Goal: Task Accomplishment & Management: Manage account settings

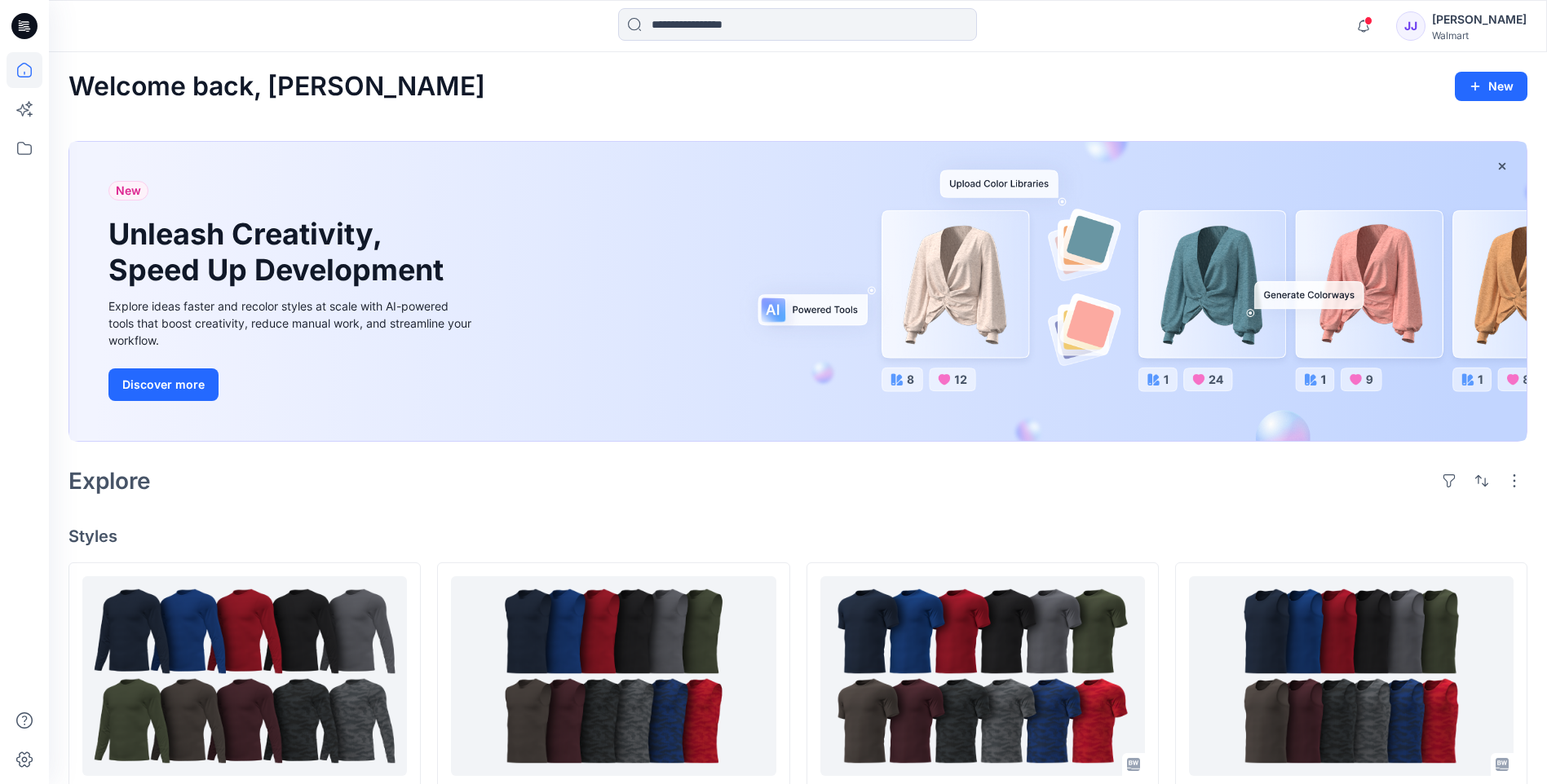
scroll to position [353, 0]
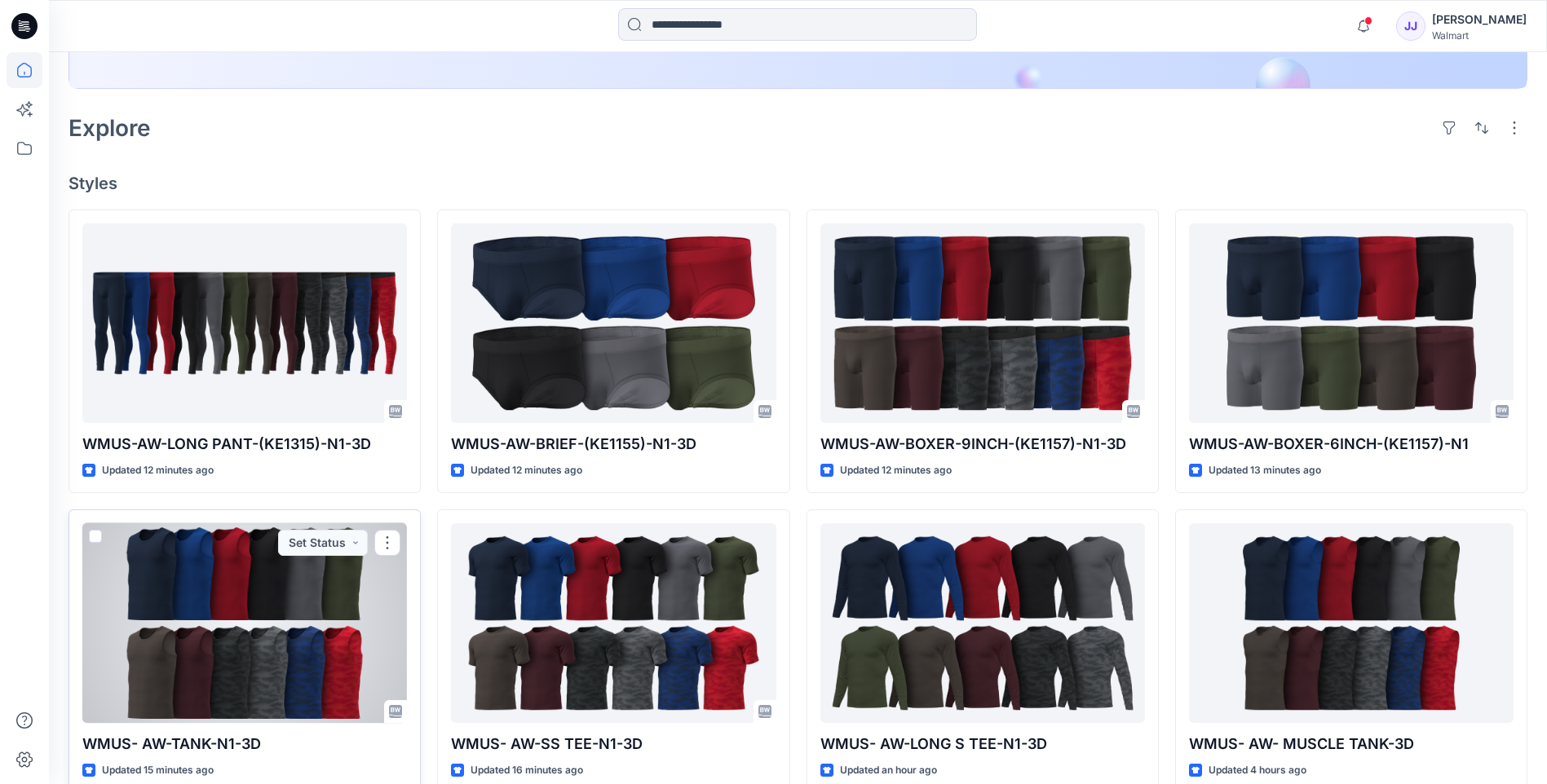
scroll to position [707, 0]
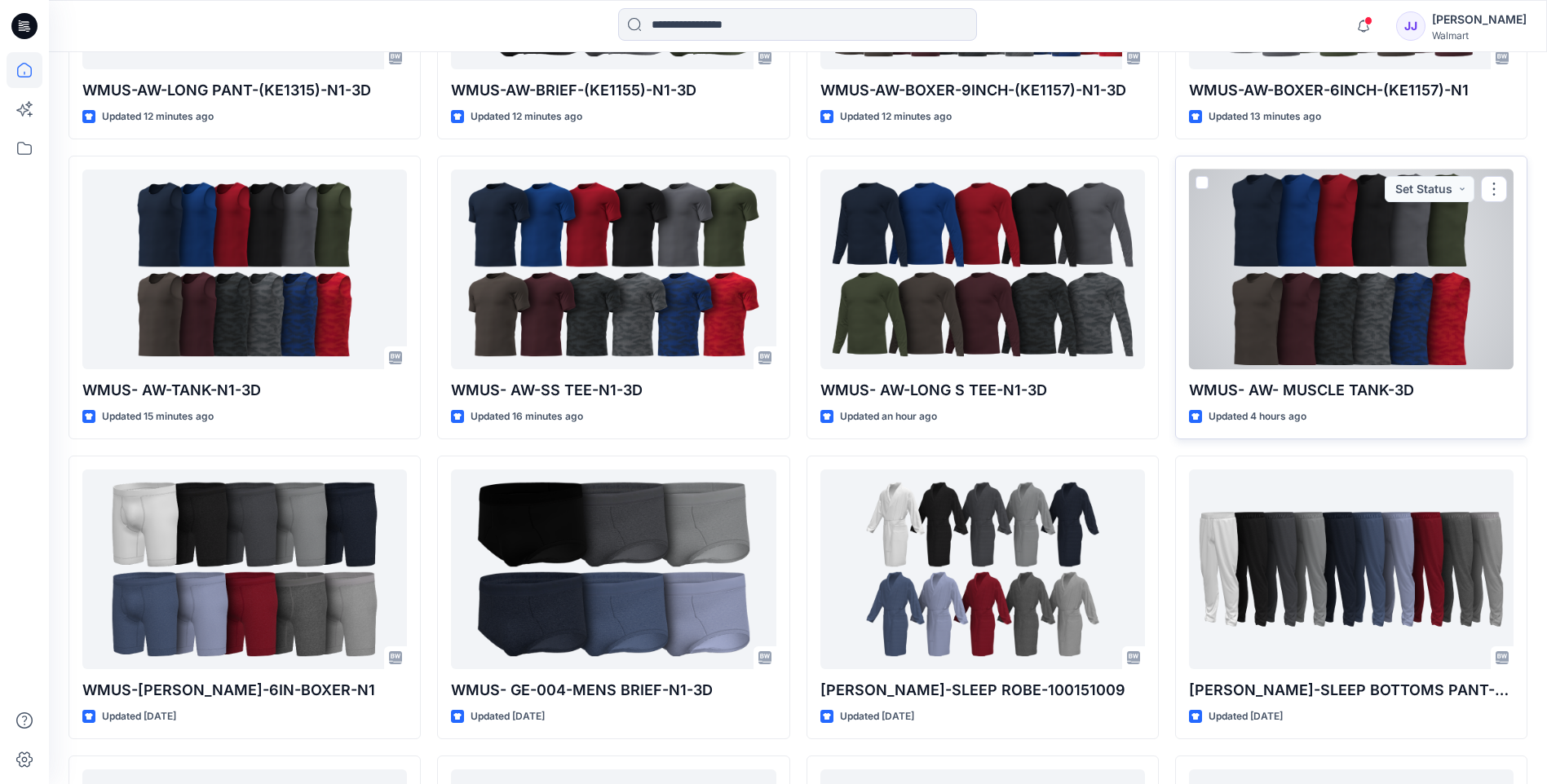
click at [1296, 316] on div at bounding box center [1351, 269] width 324 height 200
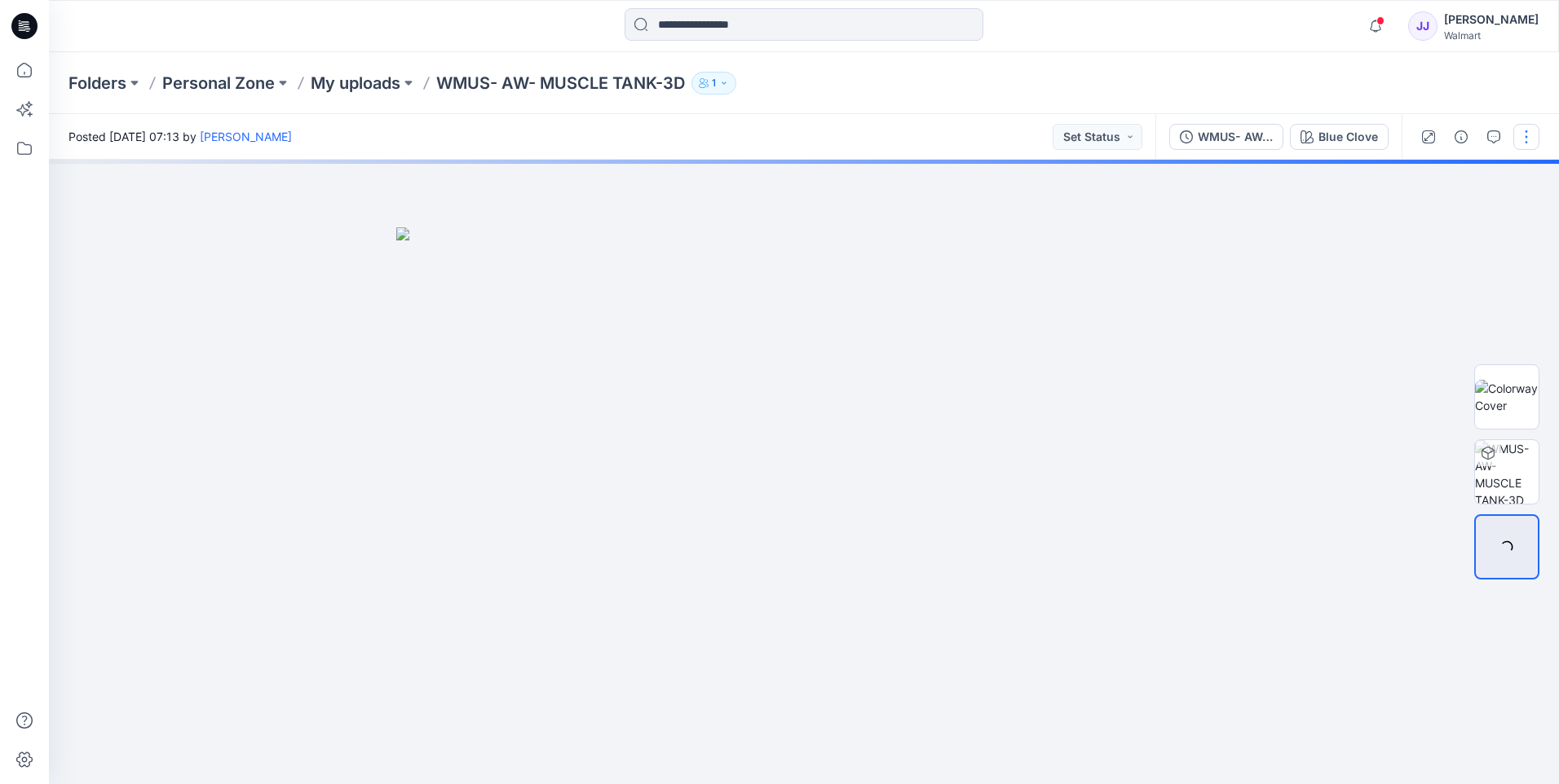
click at [1525, 134] on button "button" at bounding box center [1527, 137] width 26 height 26
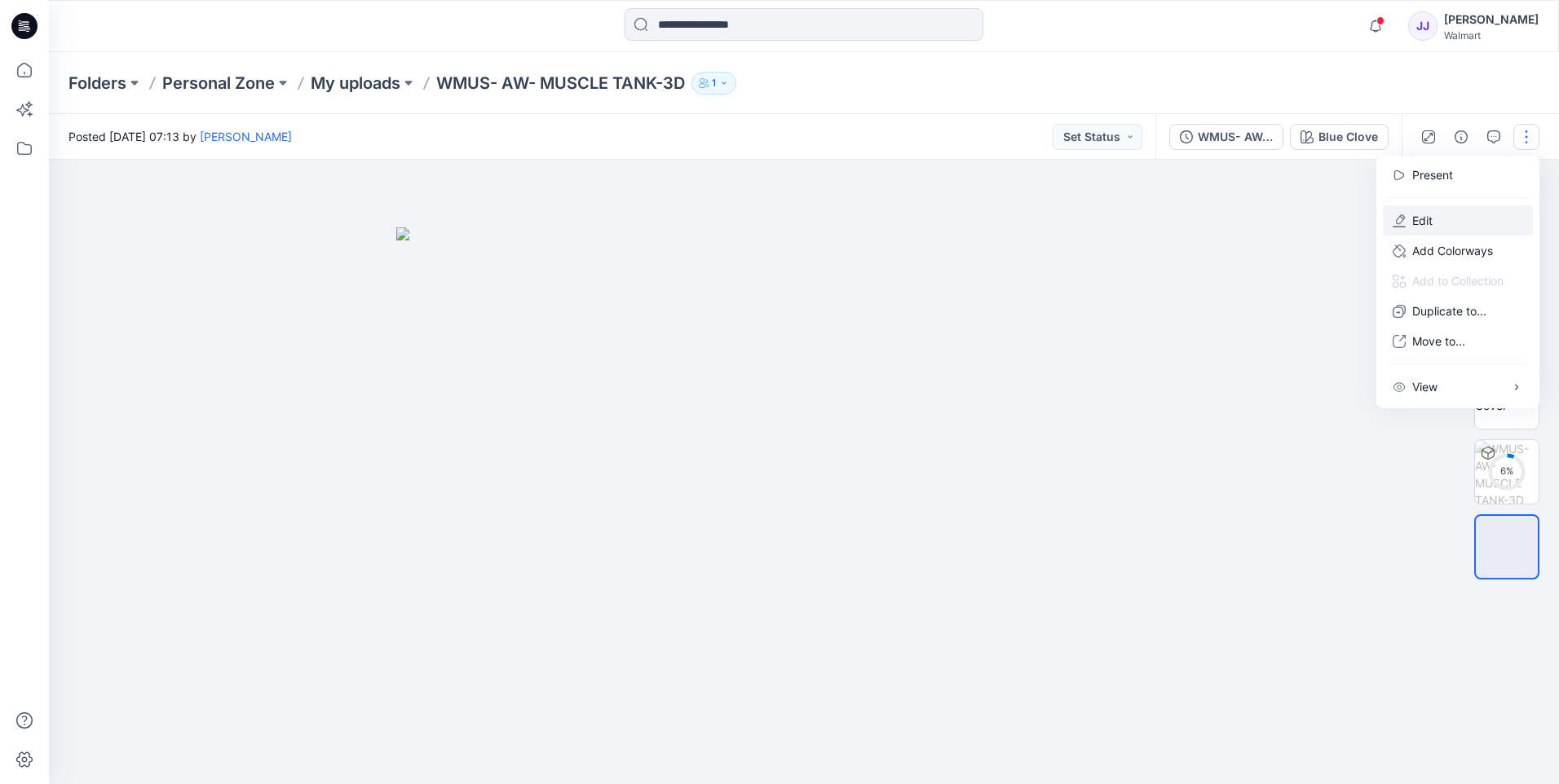
click at [1409, 228] on button "Edit" at bounding box center [1458, 221] width 150 height 30
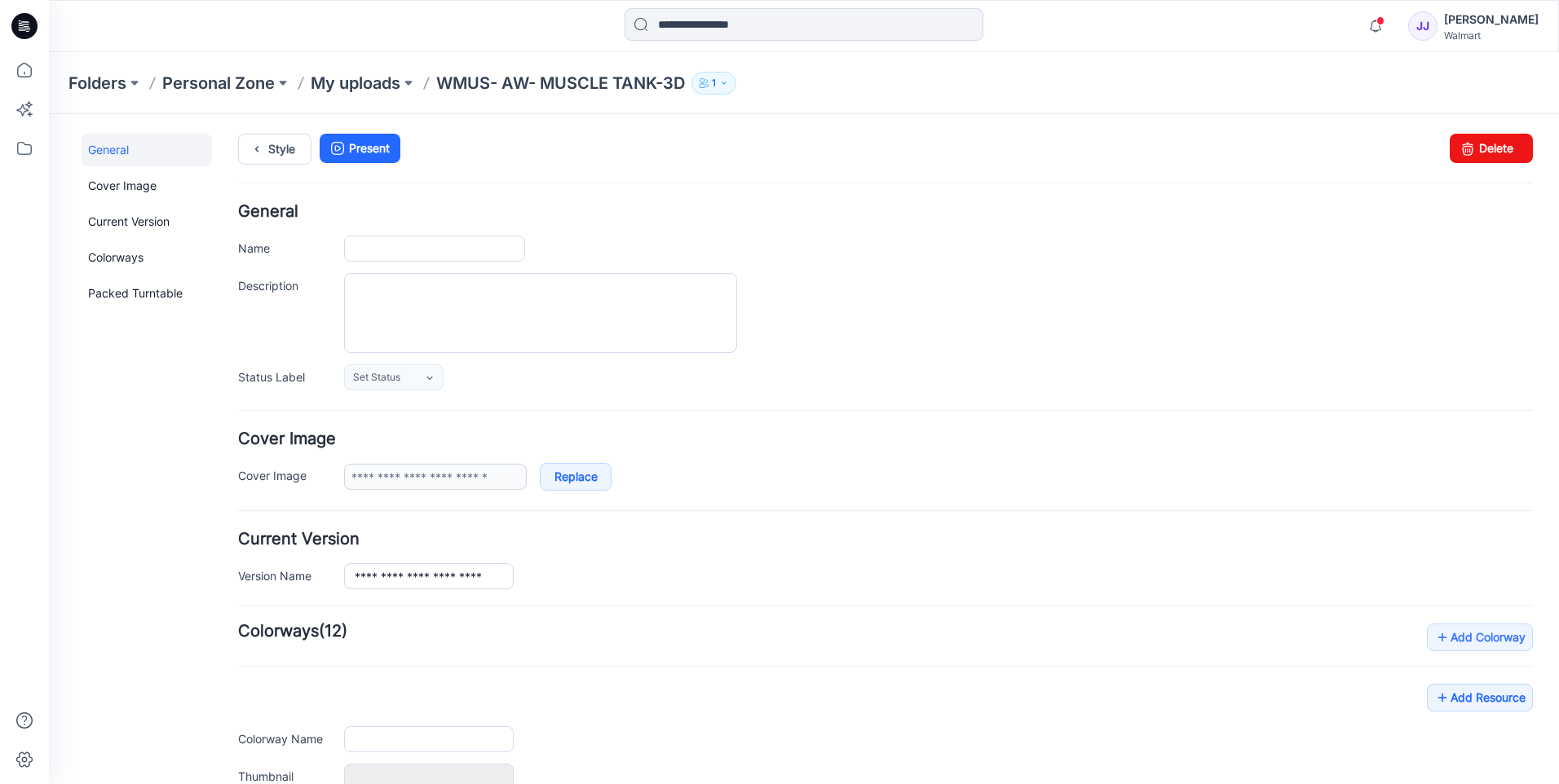
type input "**********"
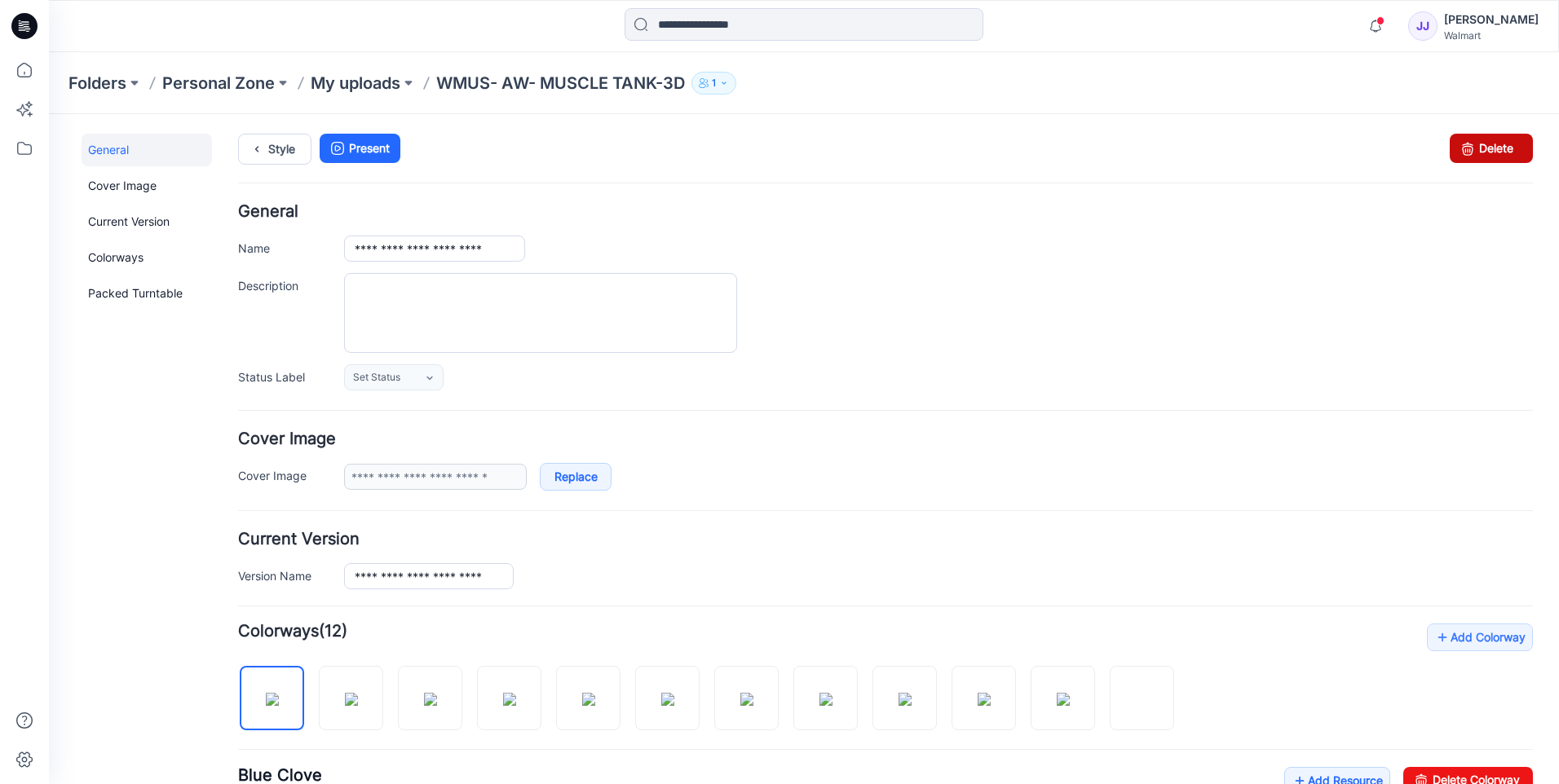
click at [1463, 151] on icon at bounding box center [1467, 148] width 22 height 29
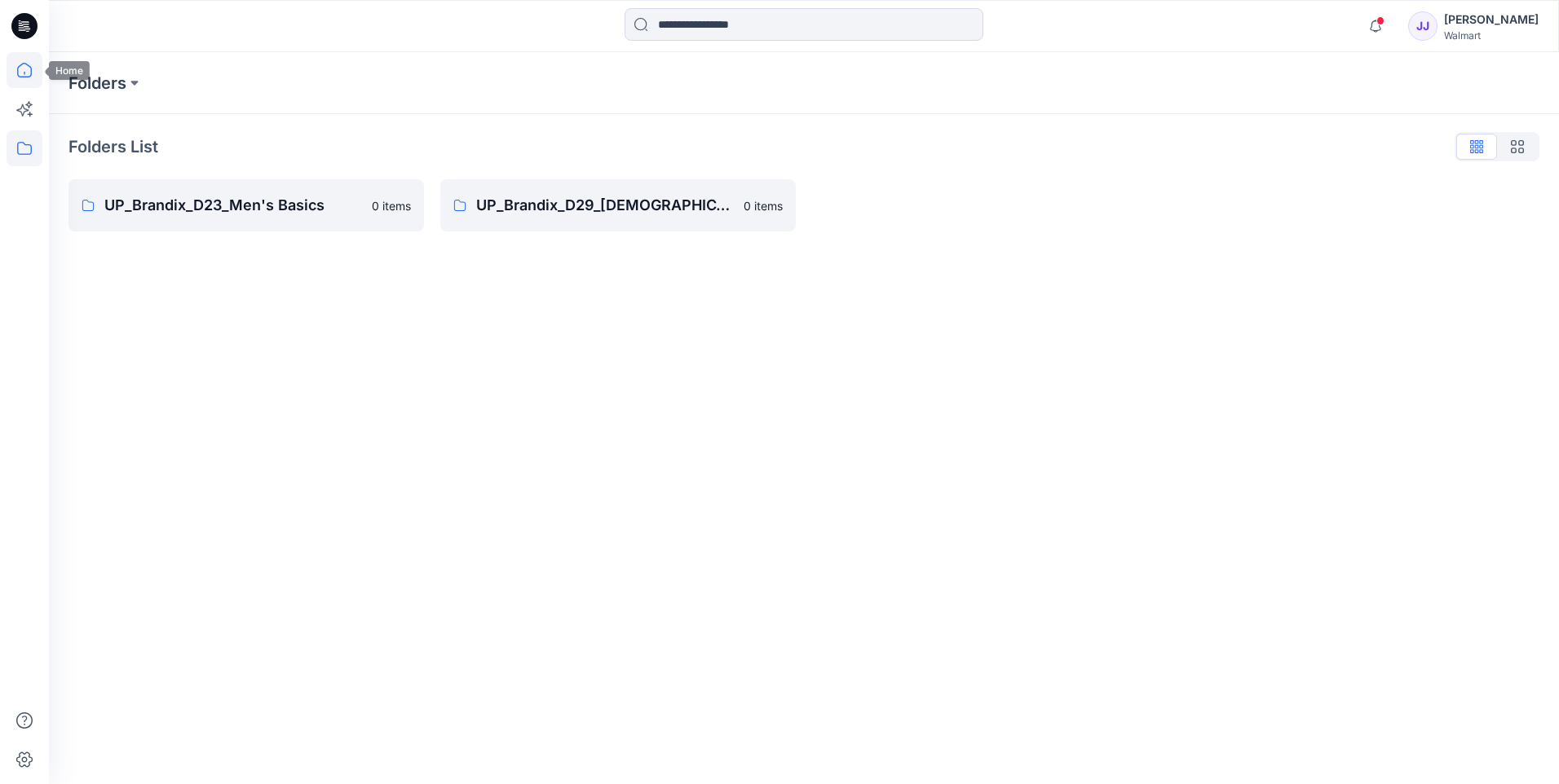
click at [16, 52] on icon at bounding box center [24, 70] width 36 height 36
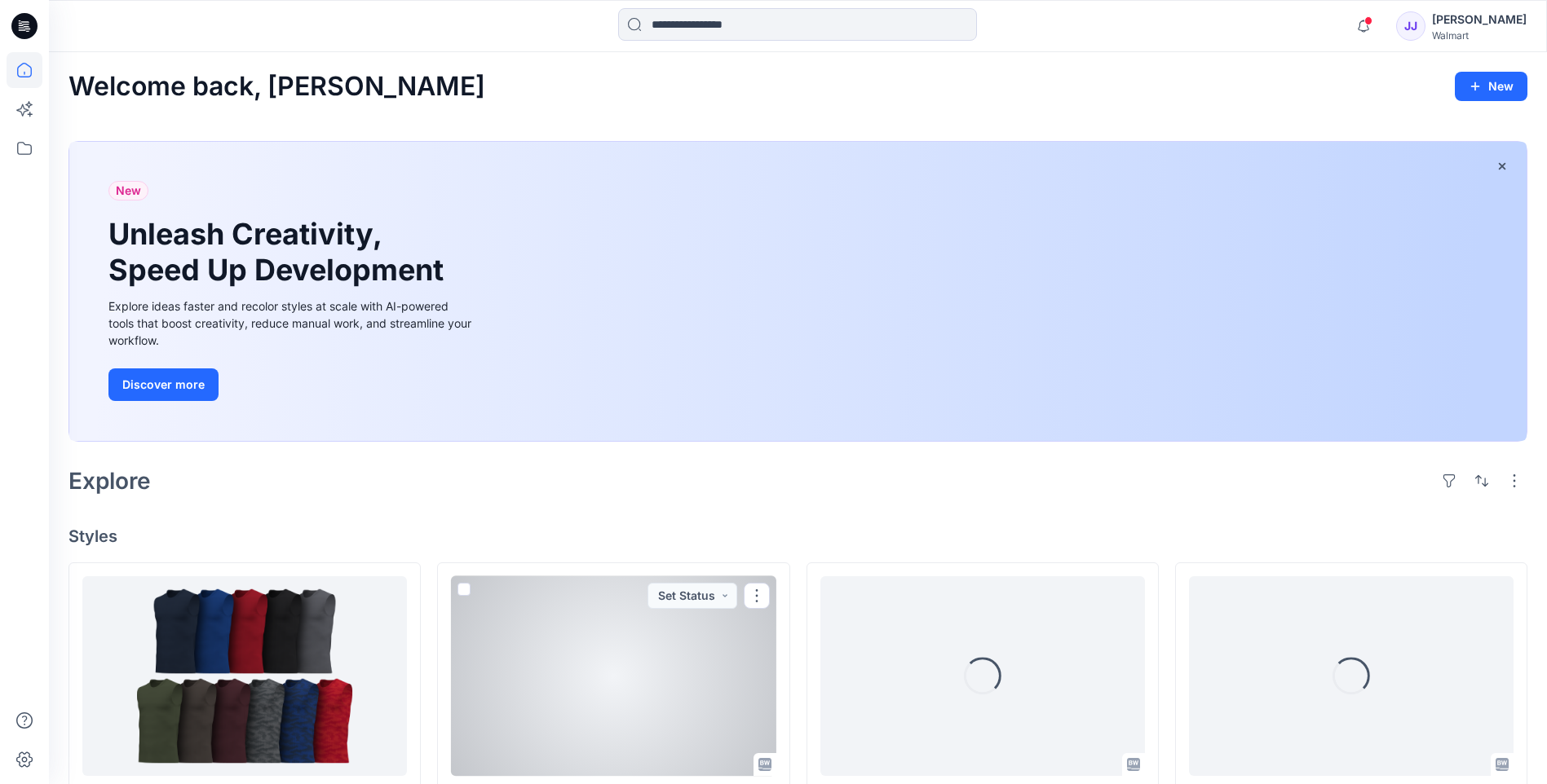
scroll to position [353, 0]
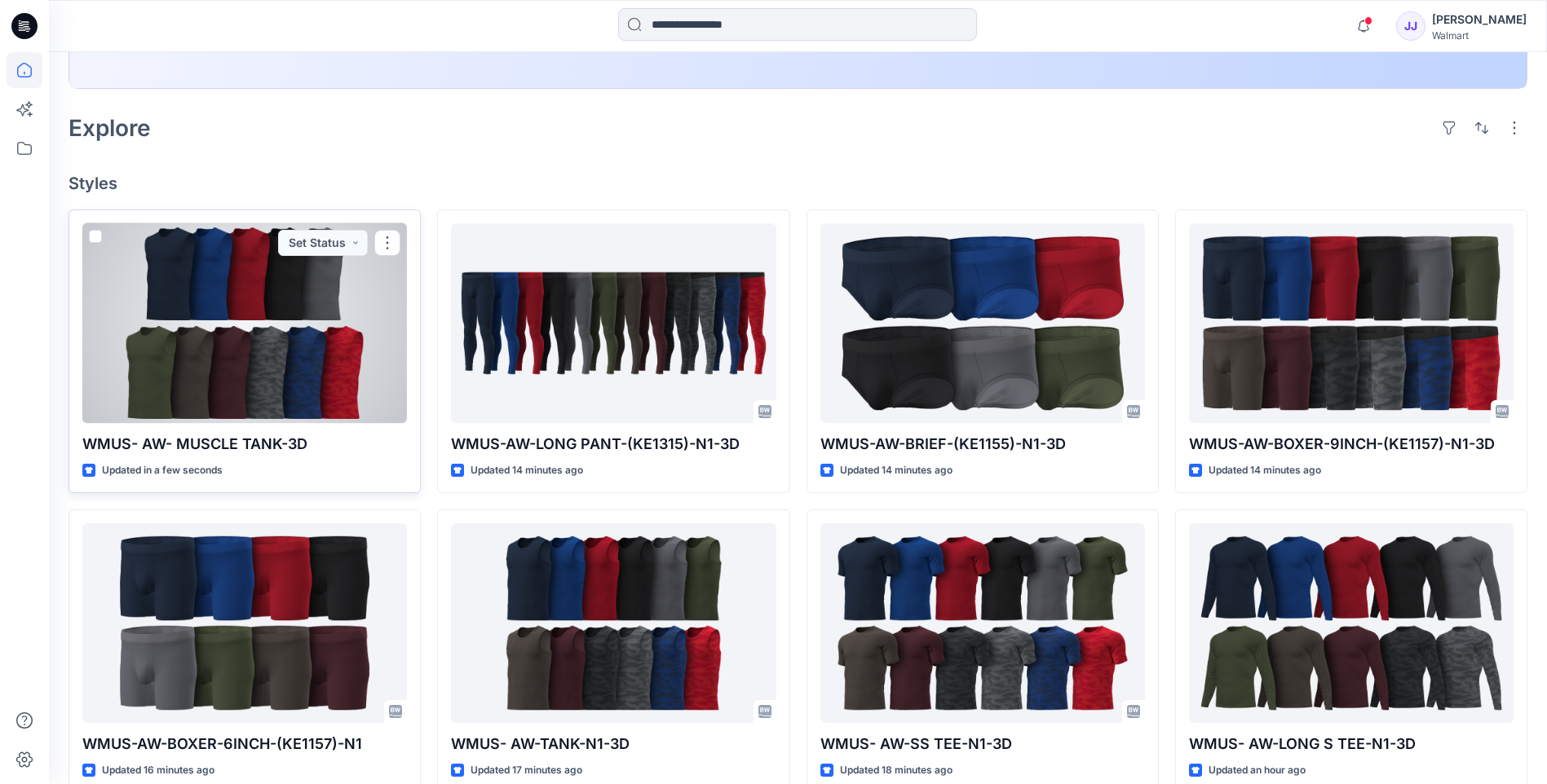
click at [364, 402] on div at bounding box center [244, 323] width 324 height 200
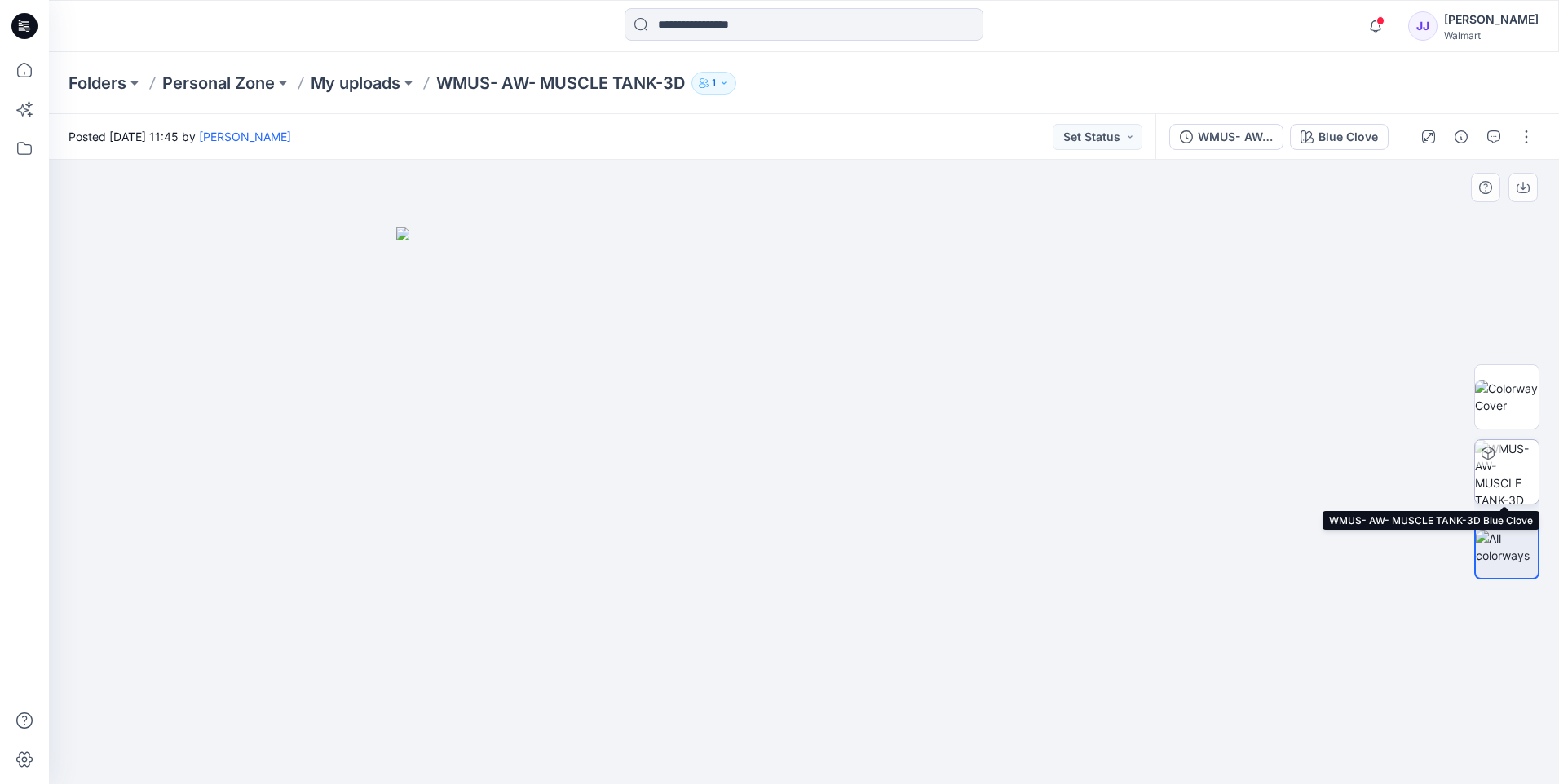
click at [1500, 470] on img at bounding box center [1507, 472] width 64 height 64
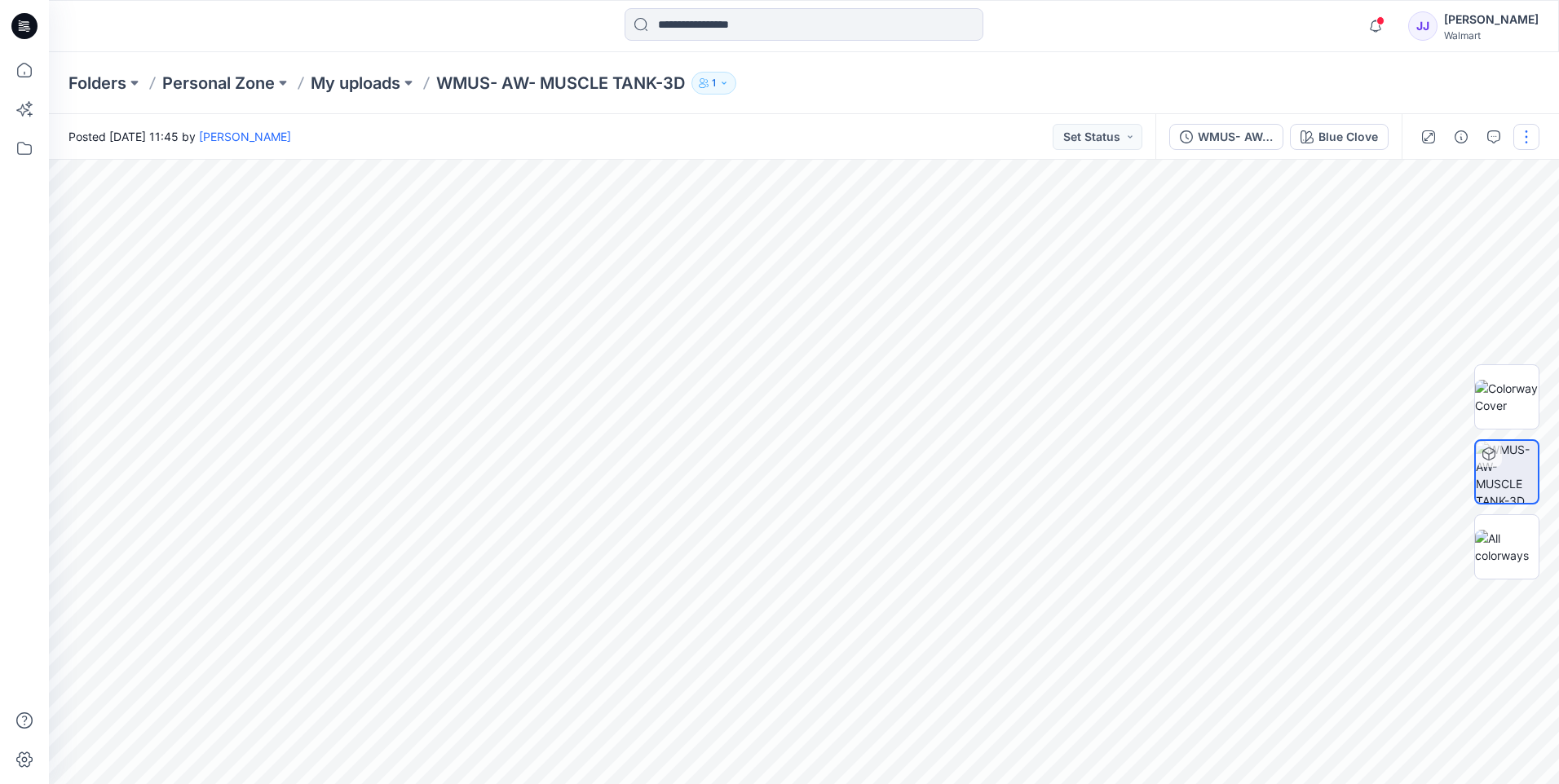
click at [1523, 141] on button "button" at bounding box center [1527, 137] width 26 height 26
click at [1433, 228] on p "Edit" at bounding box center [1423, 221] width 21 height 17
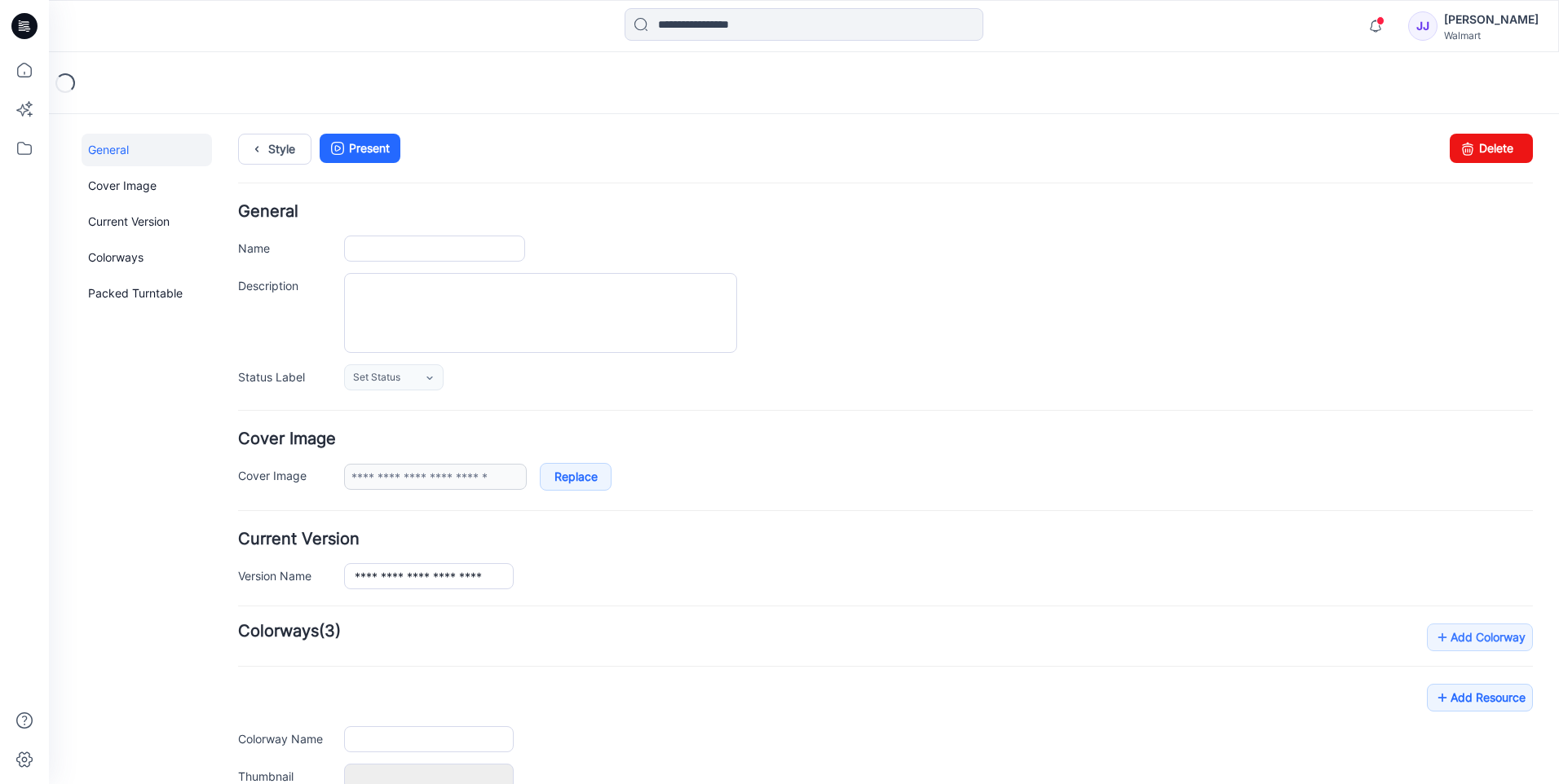
type input "**********"
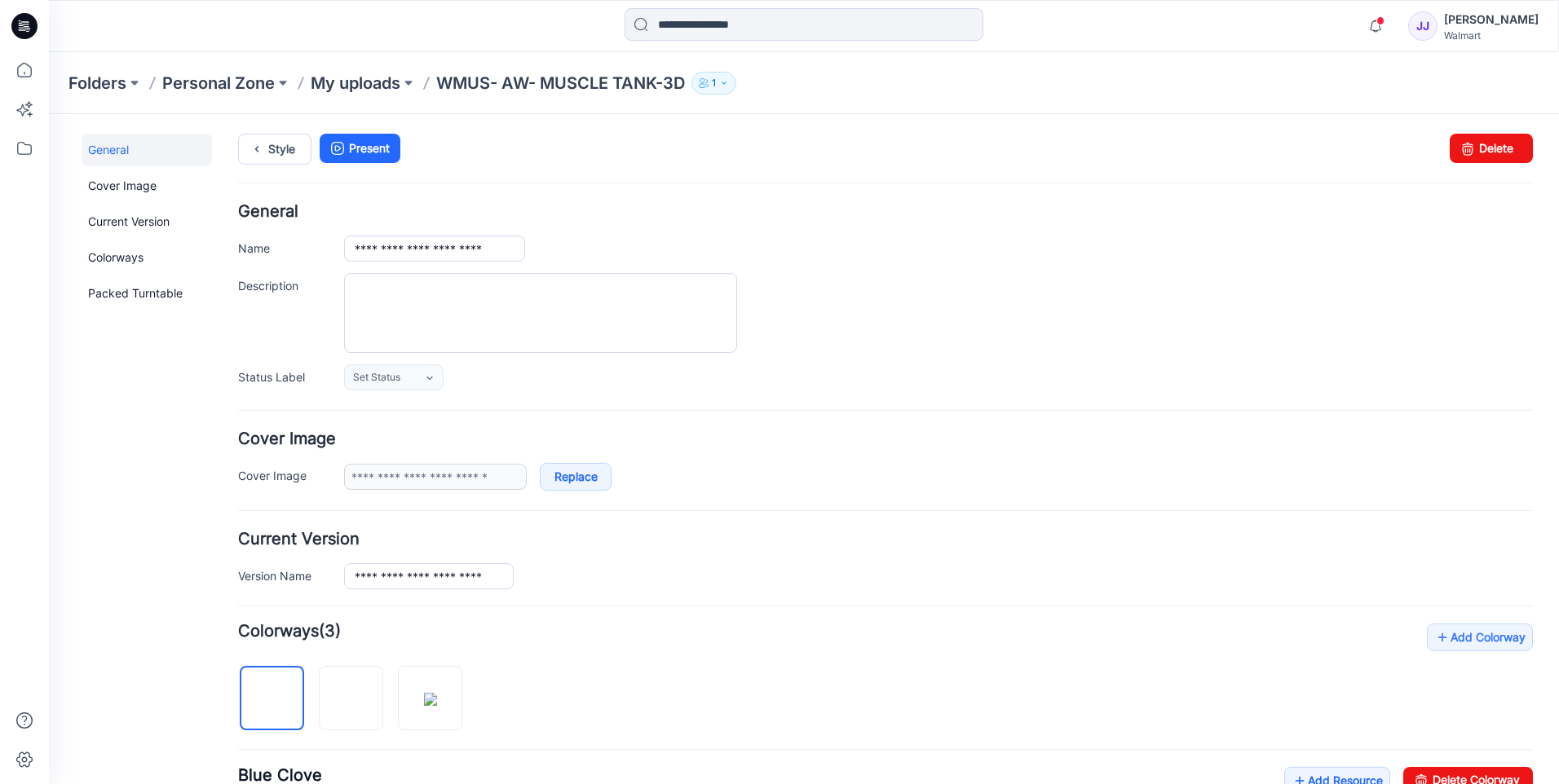
scroll to position [353, 0]
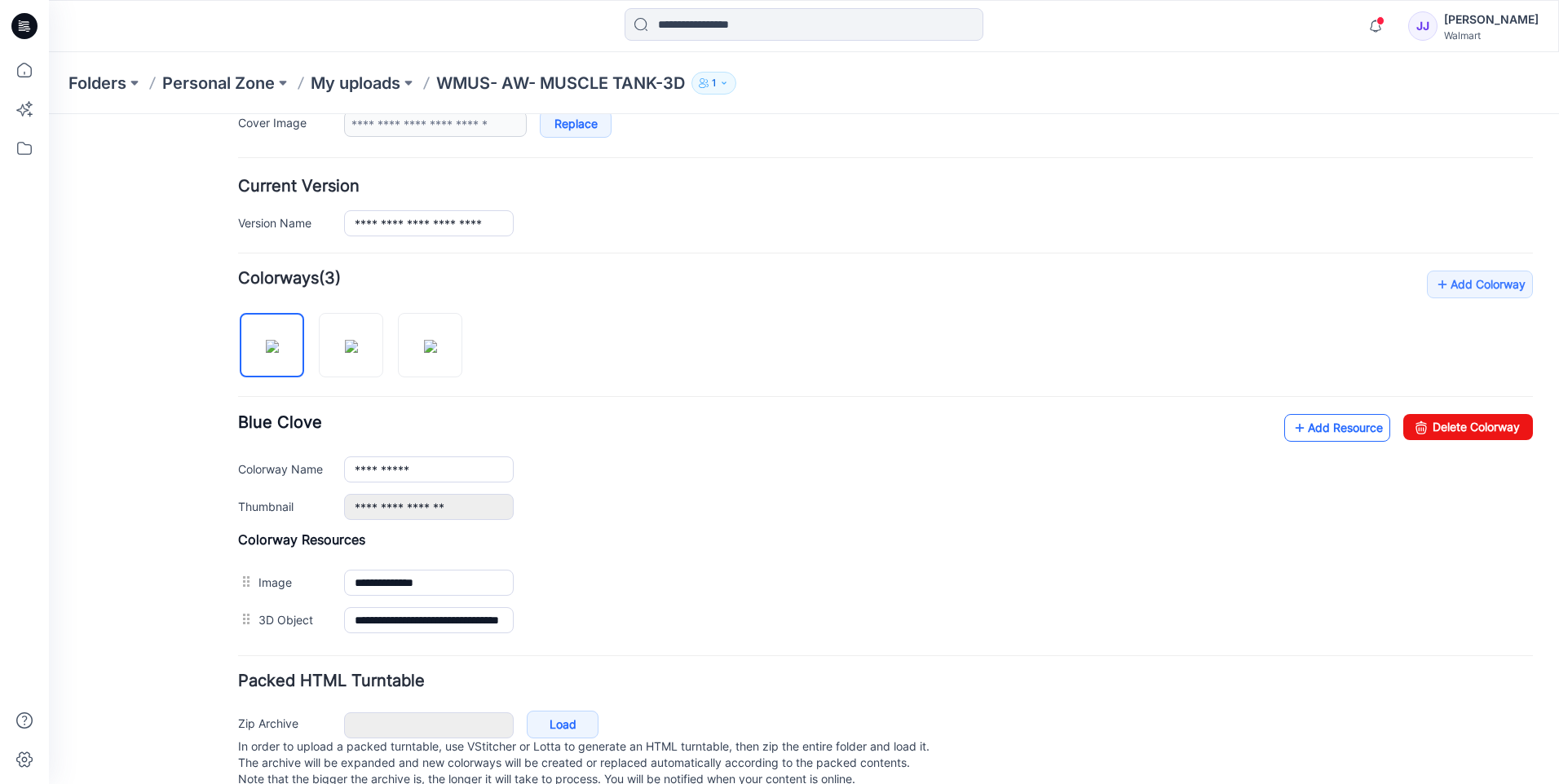
click at [1345, 434] on link "Add Resource" at bounding box center [1337, 428] width 106 height 28
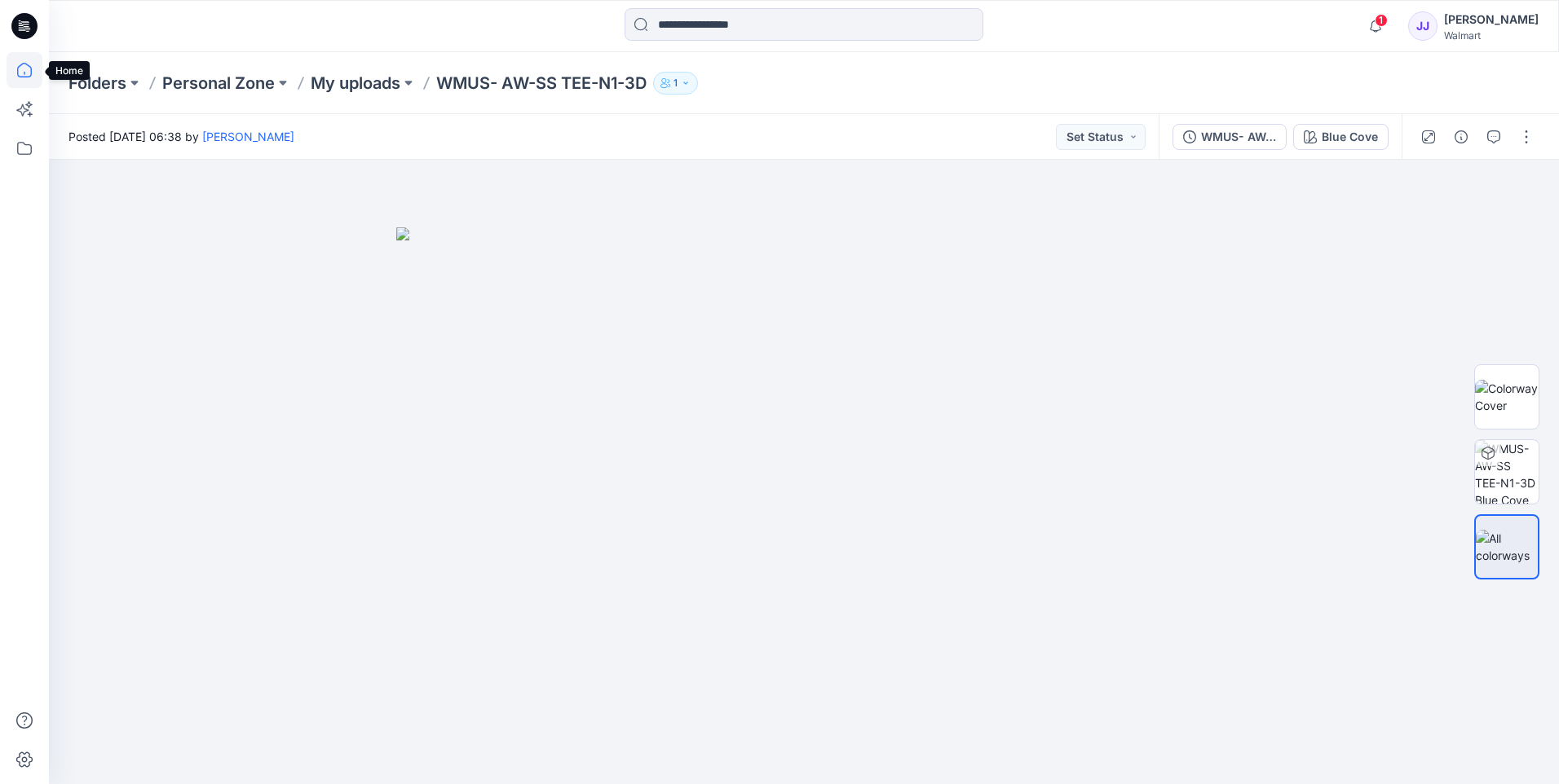
click at [32, 76] on icon at bounding box center [24, 70] width 36 height 36
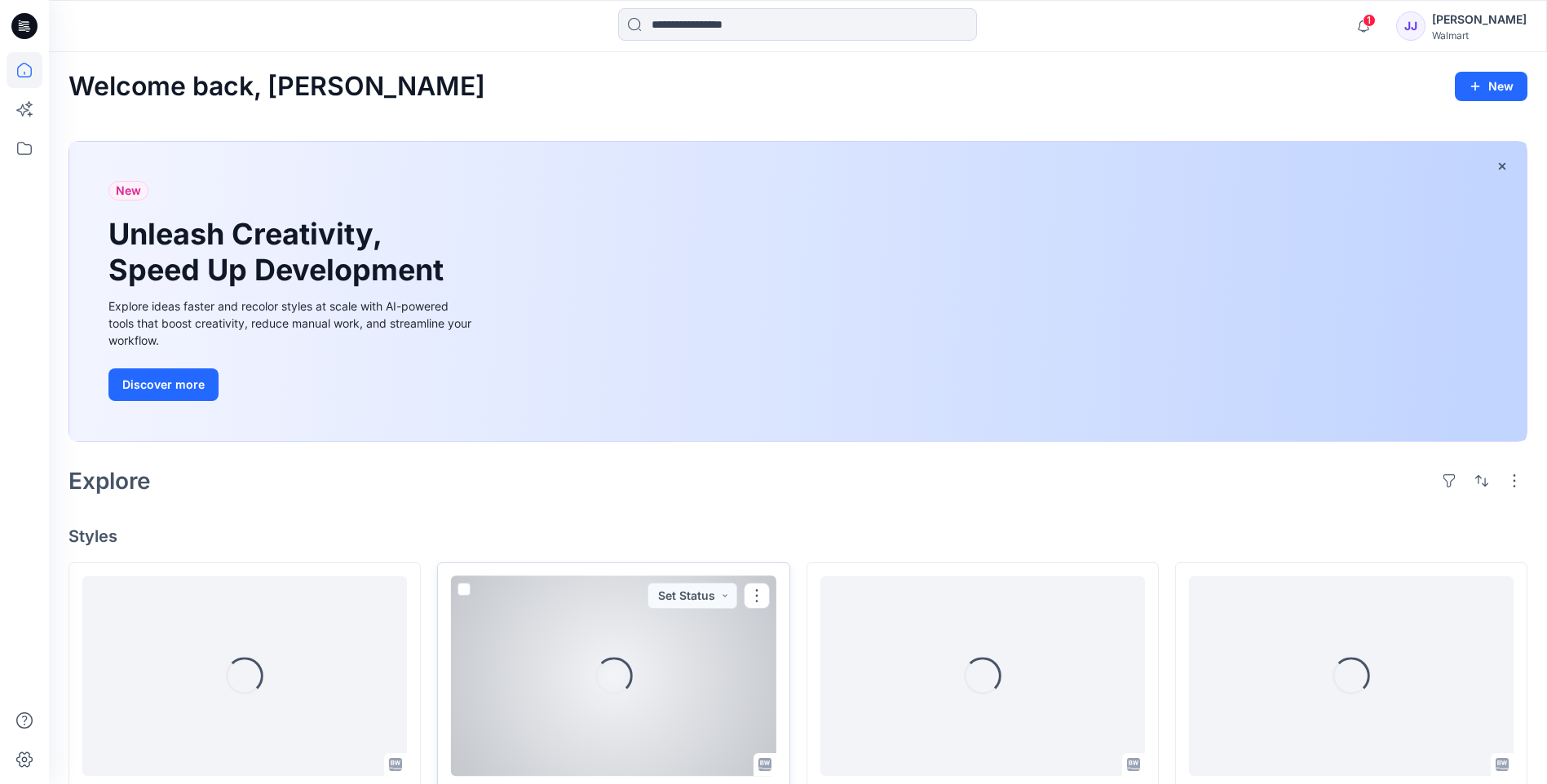
scroll to position [353, 0]
